Goal: Transaction & Acquisition: Purchase product/service

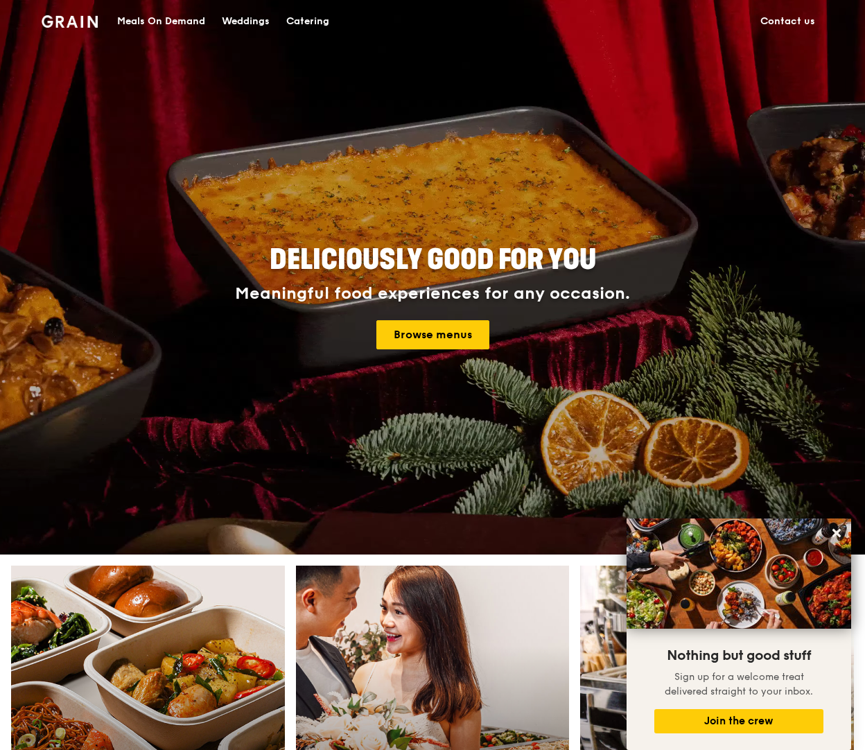
click at [509, 319] on h4 "Meaningful food experiences for any occasion. Browse menus" at bounding box center [433, 316] width 624 height 65
click at [198, 20] on div "Meals On Demand" at bounding box center [161, 22] width 88 height 42
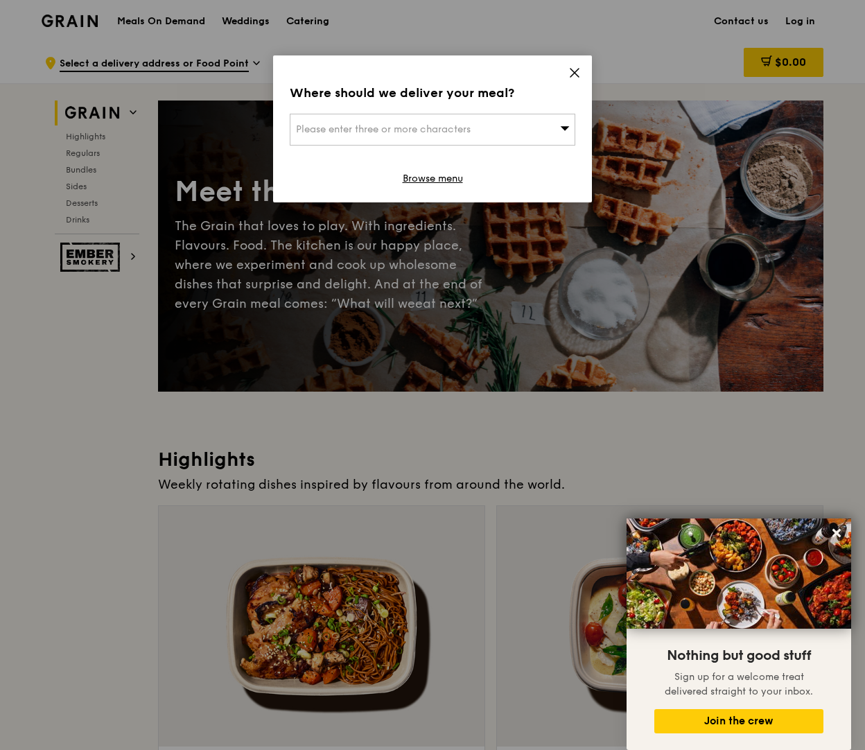
click at [570, 71] on icon at bounding box center [574, 73] width 12 height 12
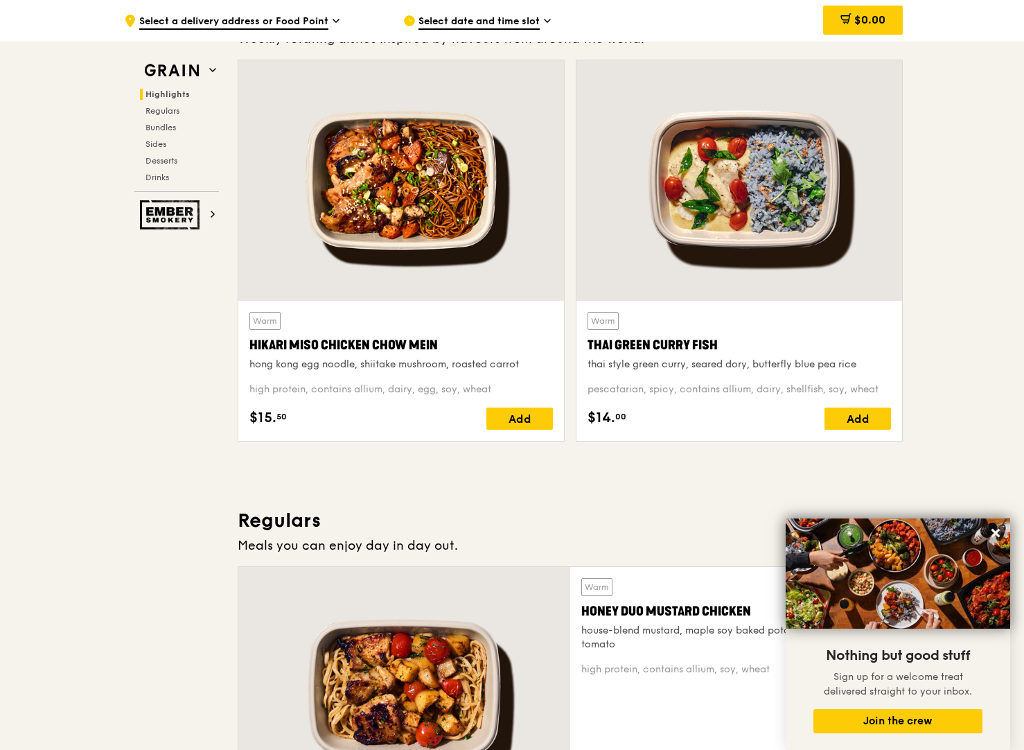
scroll to position [488, 0]
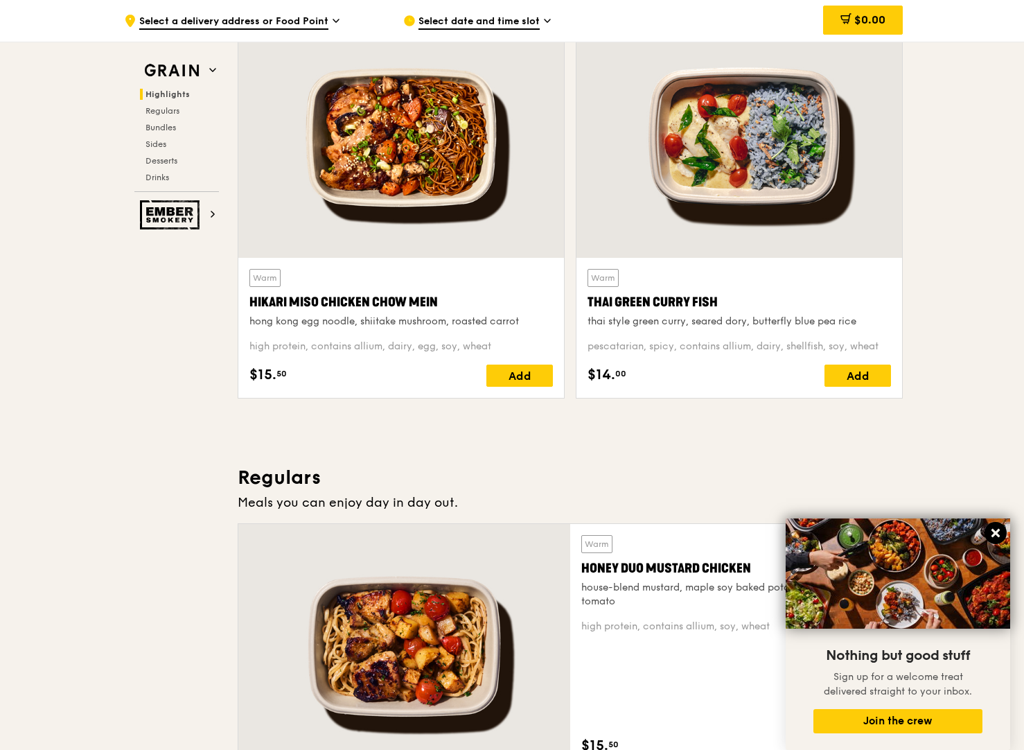
click at [864, 530] on button at bounding box center [996, 533] width 22 height 22
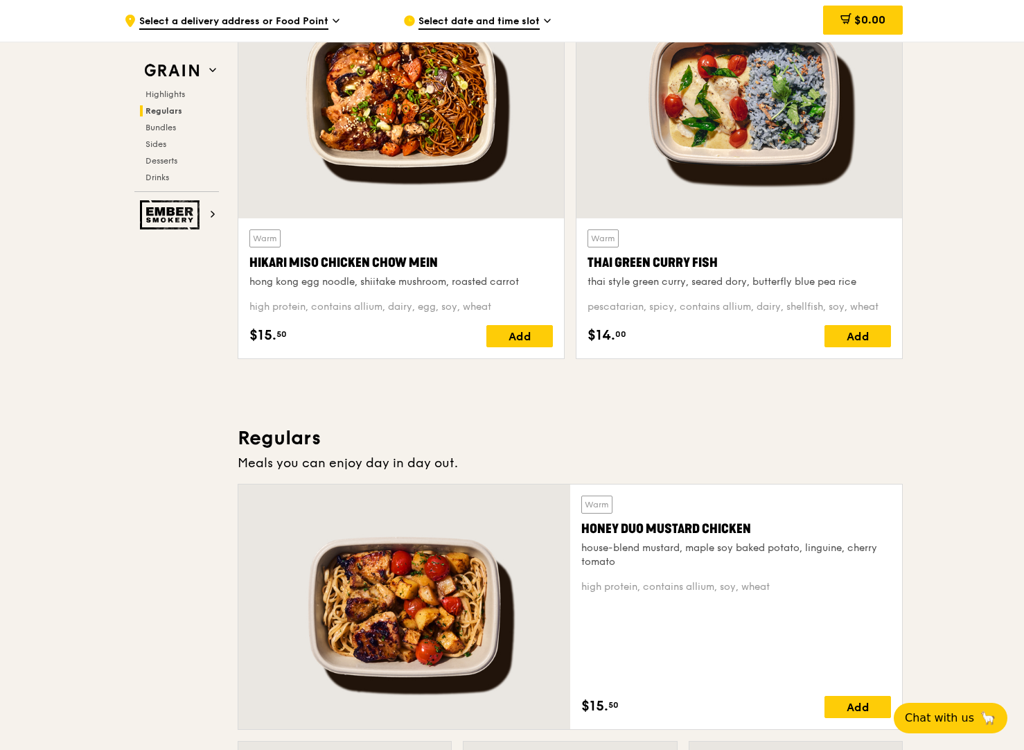
scroll to position [0, 0]
